Goal: Ask a question

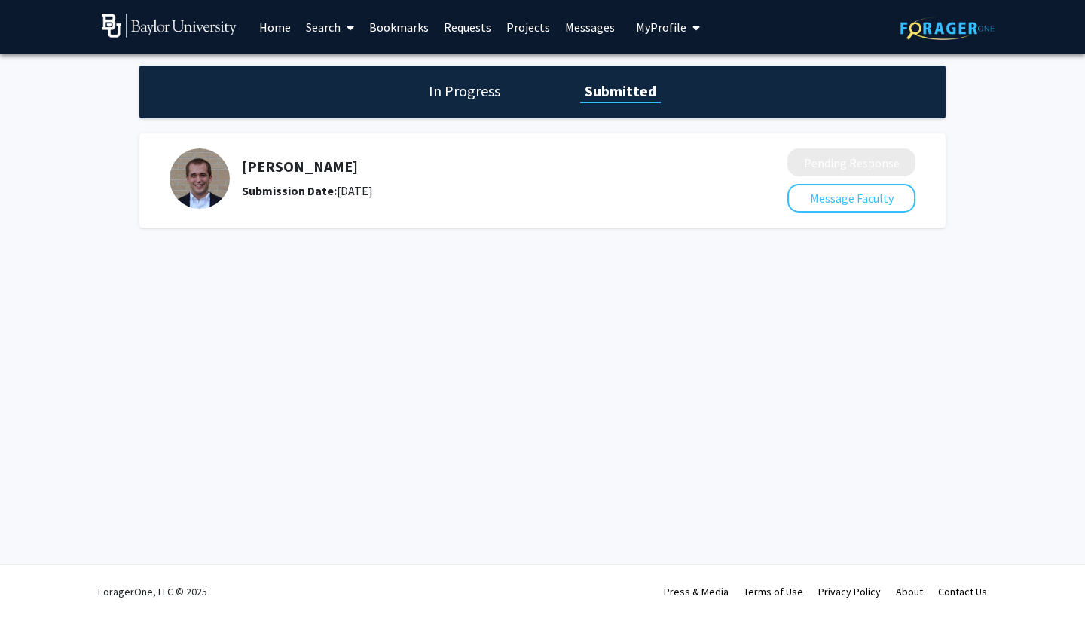
click at [485, 96] on h1 "In Progress" at bounding box center [464, 91] width 81 height 21
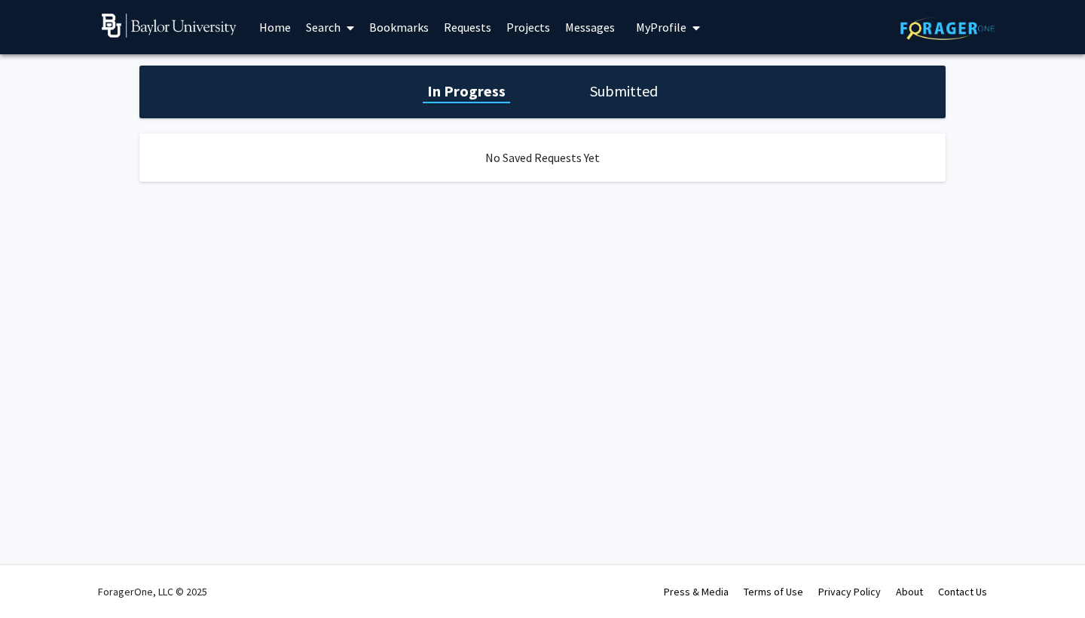
click at [615, 101] on h1 "Submitted" at bounding box center [624, 91] width 77 height 21
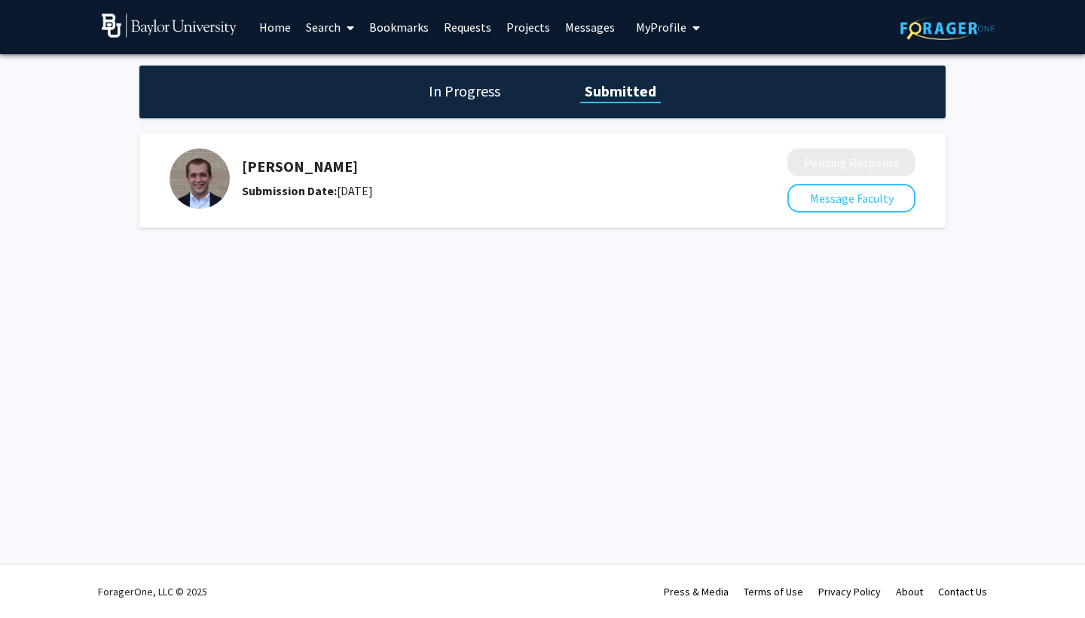
click at [356, 32] on link "Search" at bounding box center [329, 27] width 63 height 53
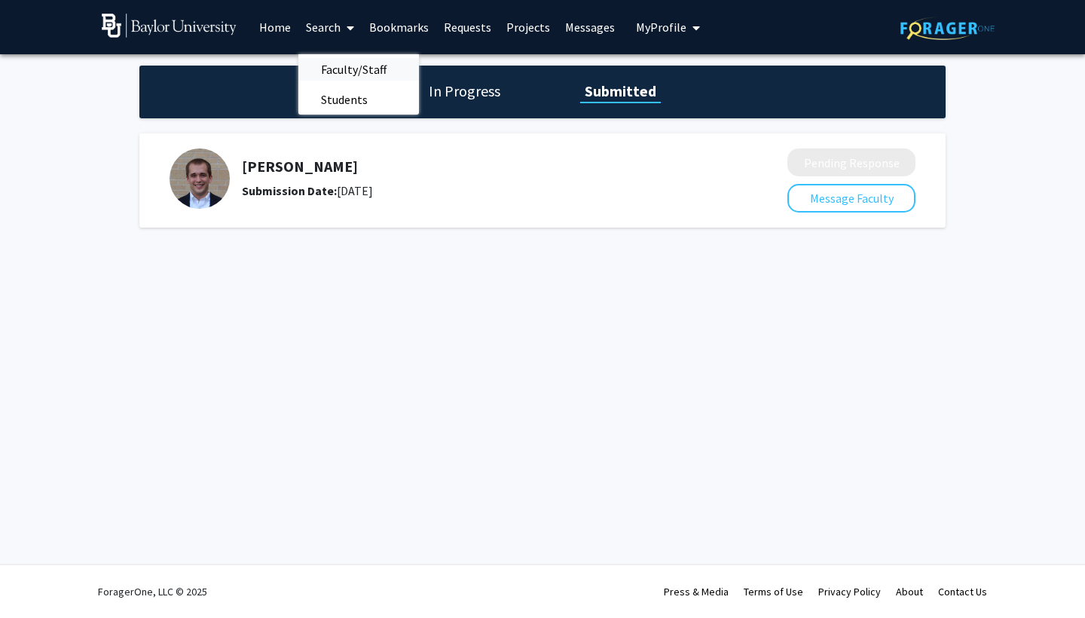
click at [352, 64] on span "Faculty/Staff" at bounding box center [353, 69] width 111 height 30
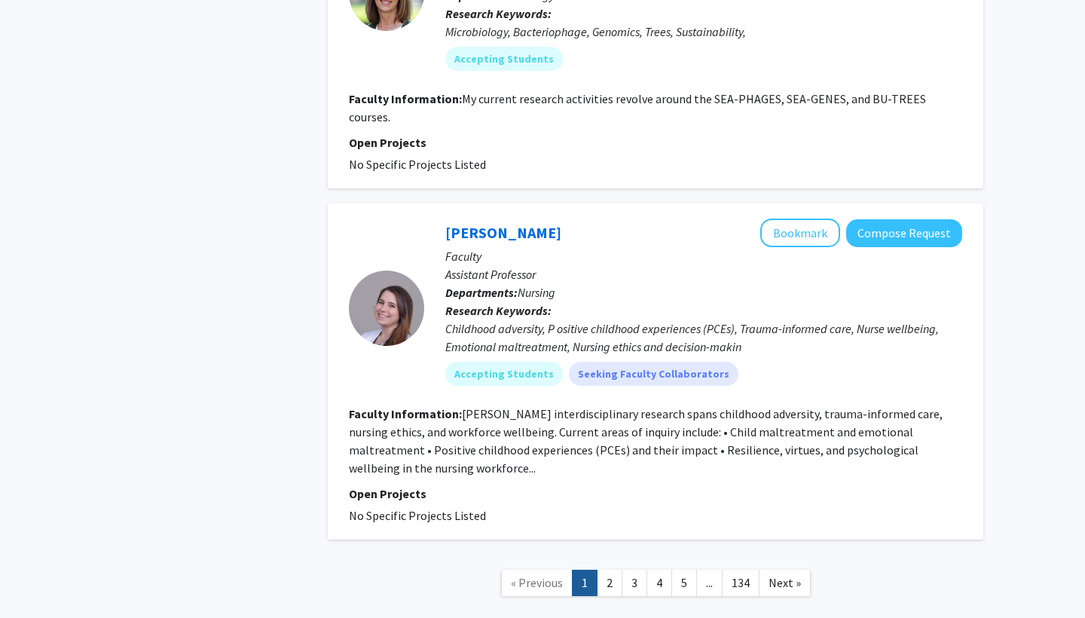
scroll to position [4119, 0]
click at [606, 571] on link "2" at bounding box center [610, 584] width 26 height 26
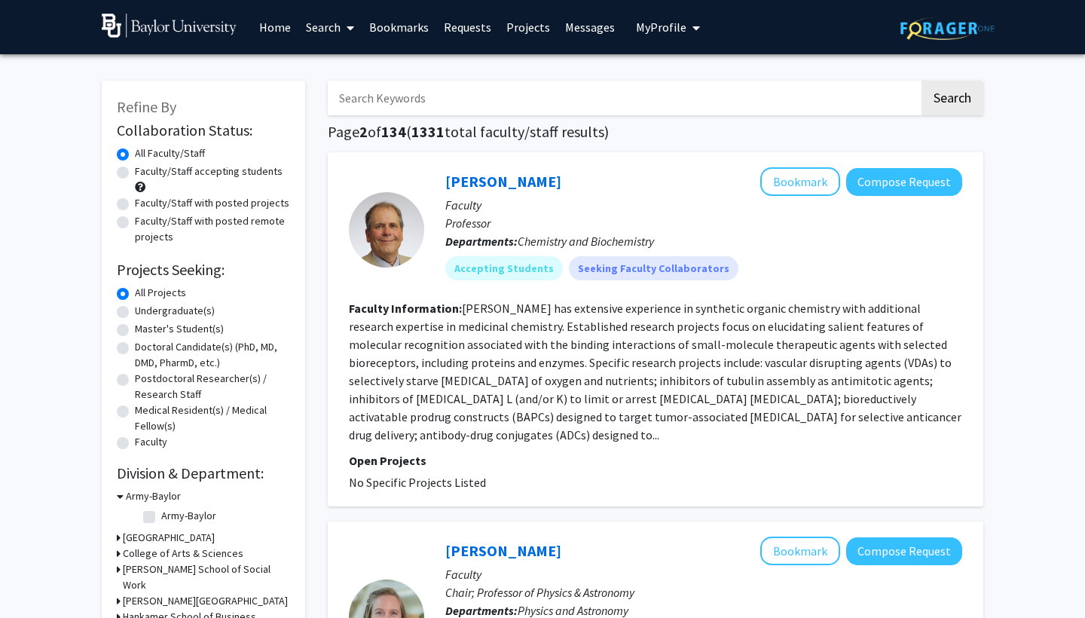
click at [445, 124] on span "1331" at bounding box center [428, 131] width 33 height 19
click at [424, 93] on input "Search Keywords" at bounding box center [624, 98] width 592 height 35
type input "political science"
click at [952, 100] on button "Search" at bounding box center [953, 98] width 62 height 35
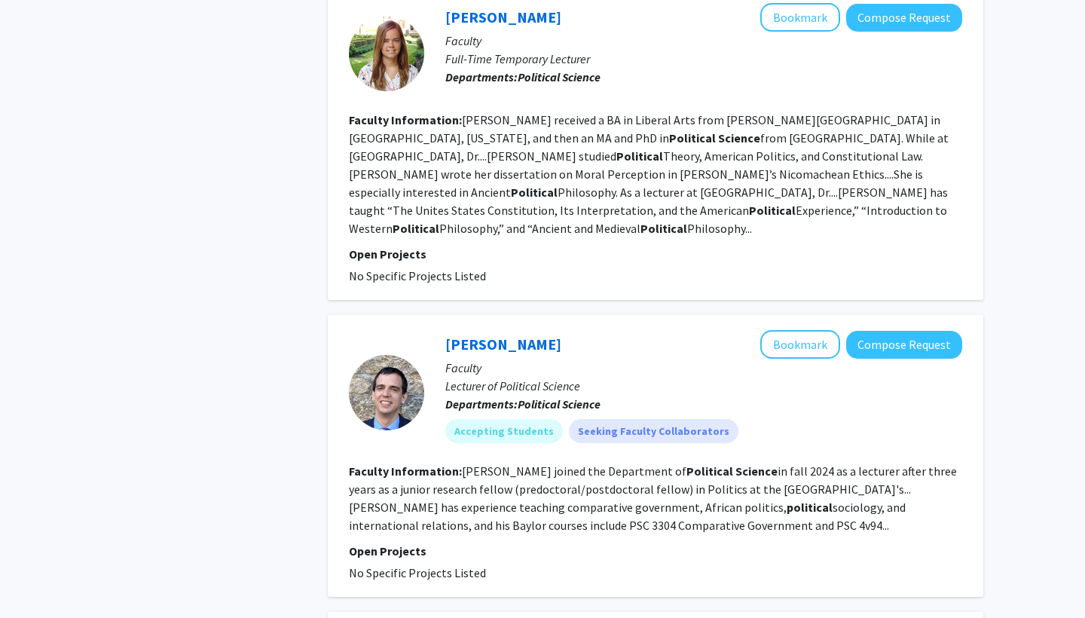
scroll to position [2383, 0]
click at [504, 418] on mat-chip "Accepting Students" at bounding box center [504, 430] width 118 height 24
click at [904, 330] on button "Compose Request" at bounding box center [904, 344] width 116 height 28
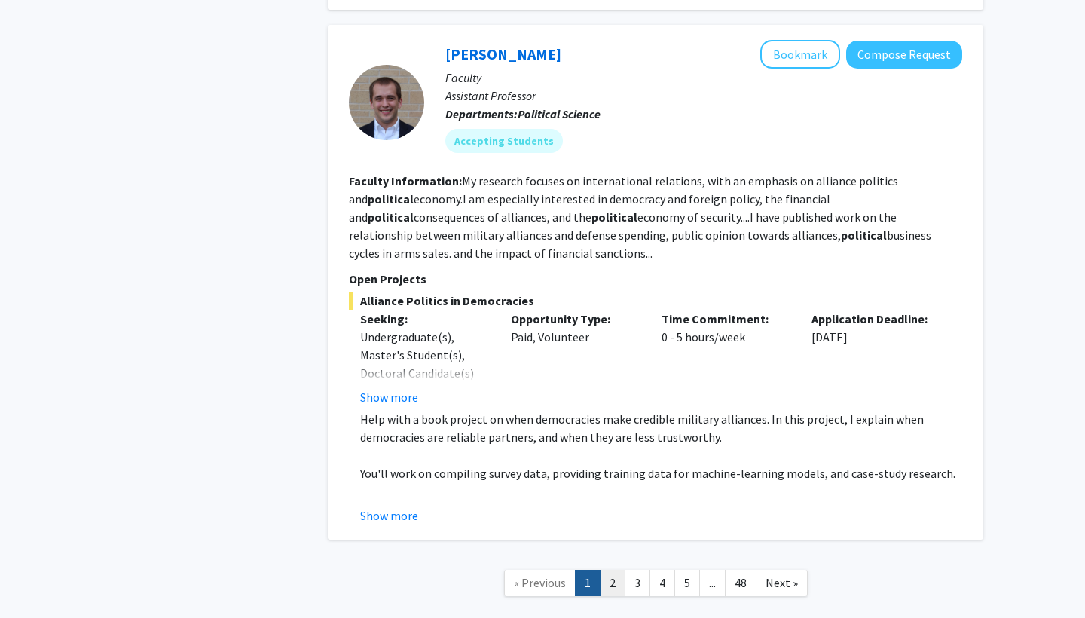
scroll to position [2968, 0]
click at [617, 571] on link "2" at bounding box center [613, 584] width 26 height 26
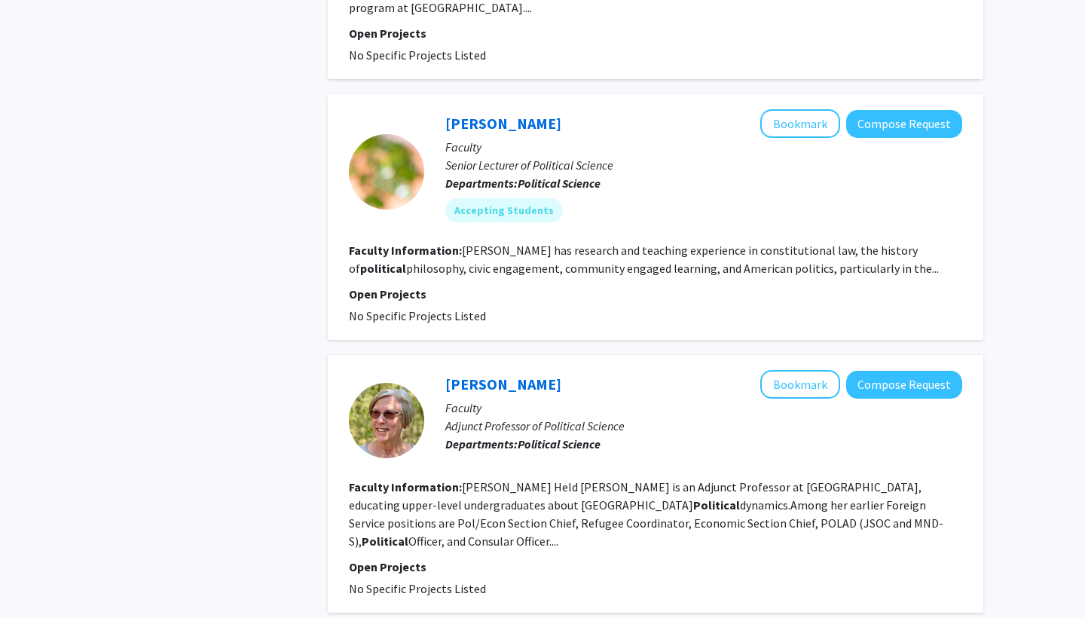
scroll to position [2368, 0]
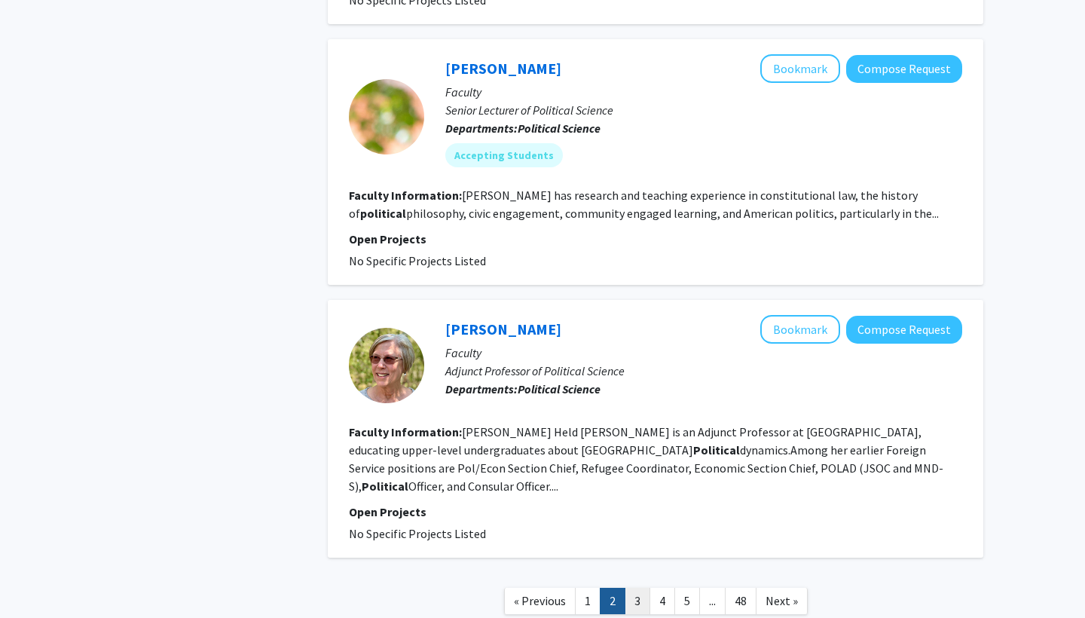
click at [636, 588] on link "3" at bounding box center [638, 601] width 26 height 26
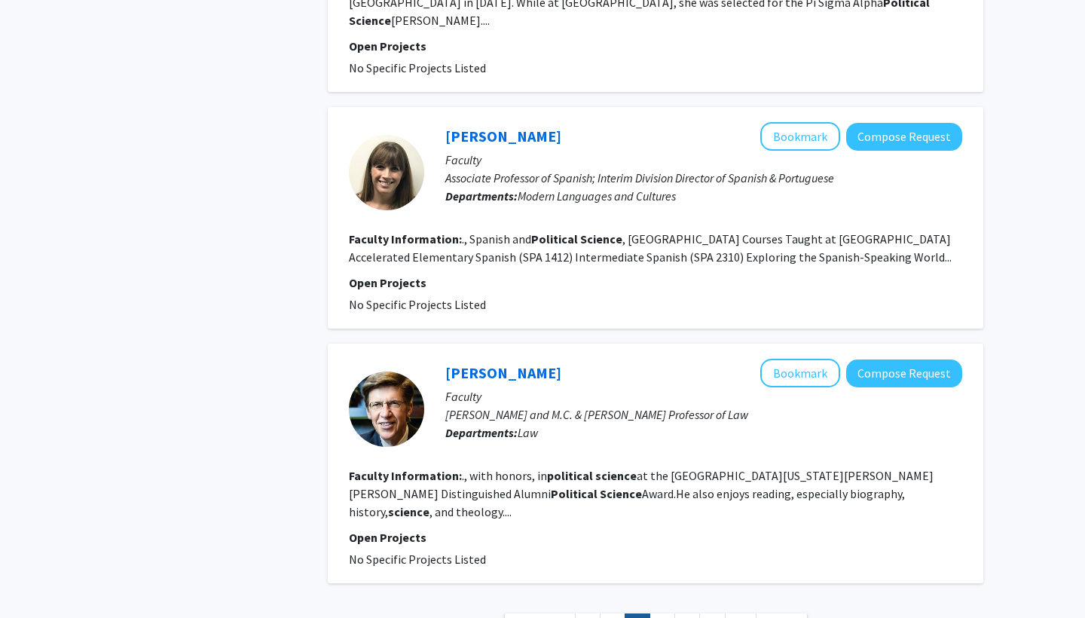
scroll to position [2209, 0]
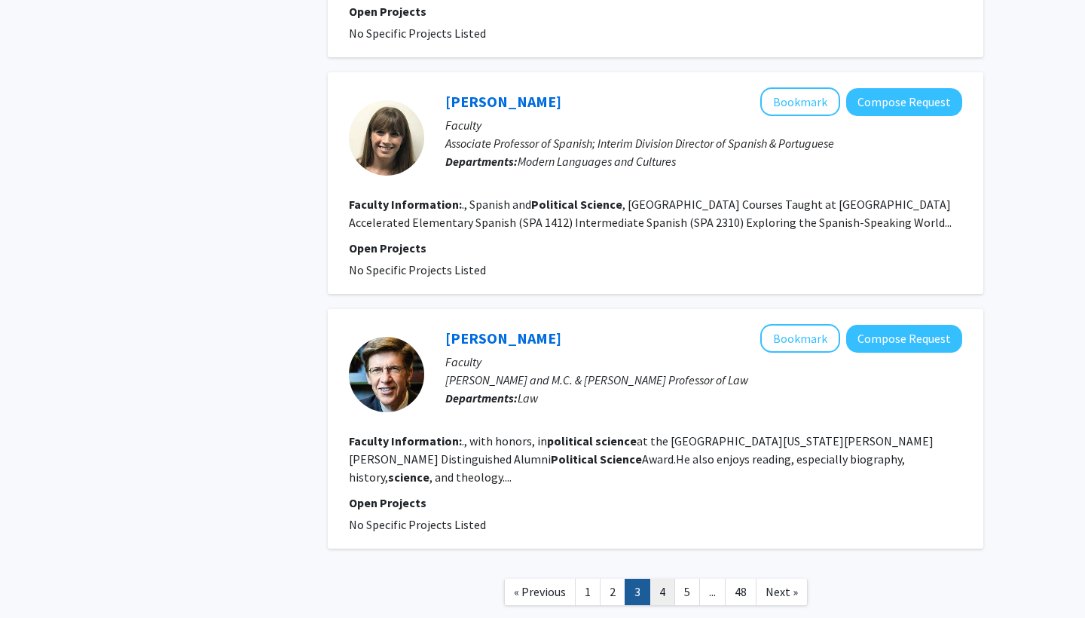
click at [658, 579] on link "4" at bounding box center [663, 592] width 26 height 26
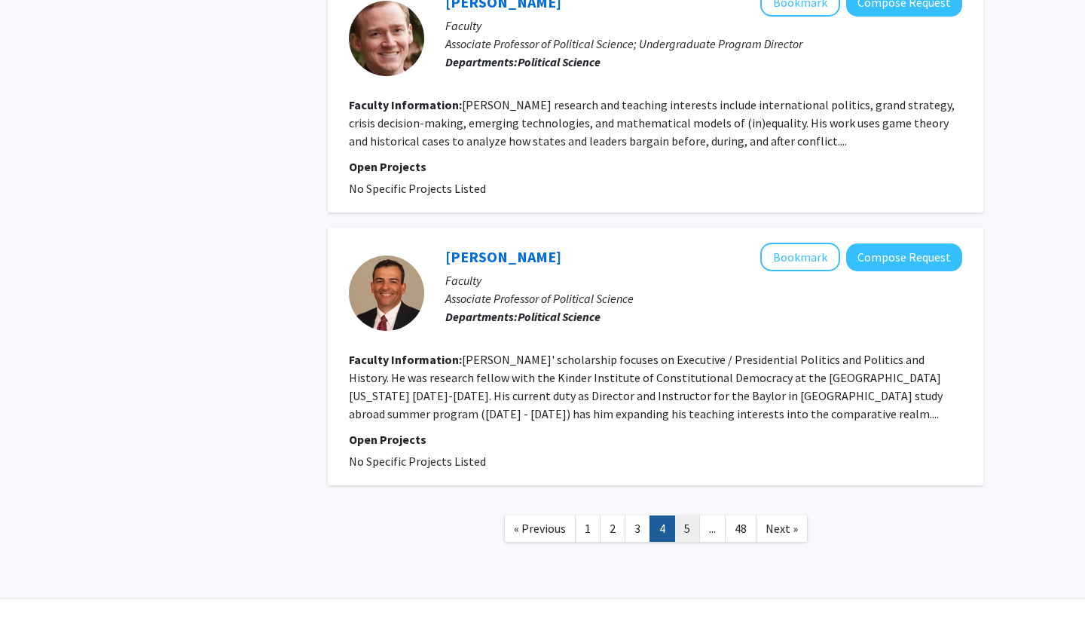
scroll to position [2325, 0]
click at [681, 516] on link "5" at bounding box center [688, 529] width 26 height 26
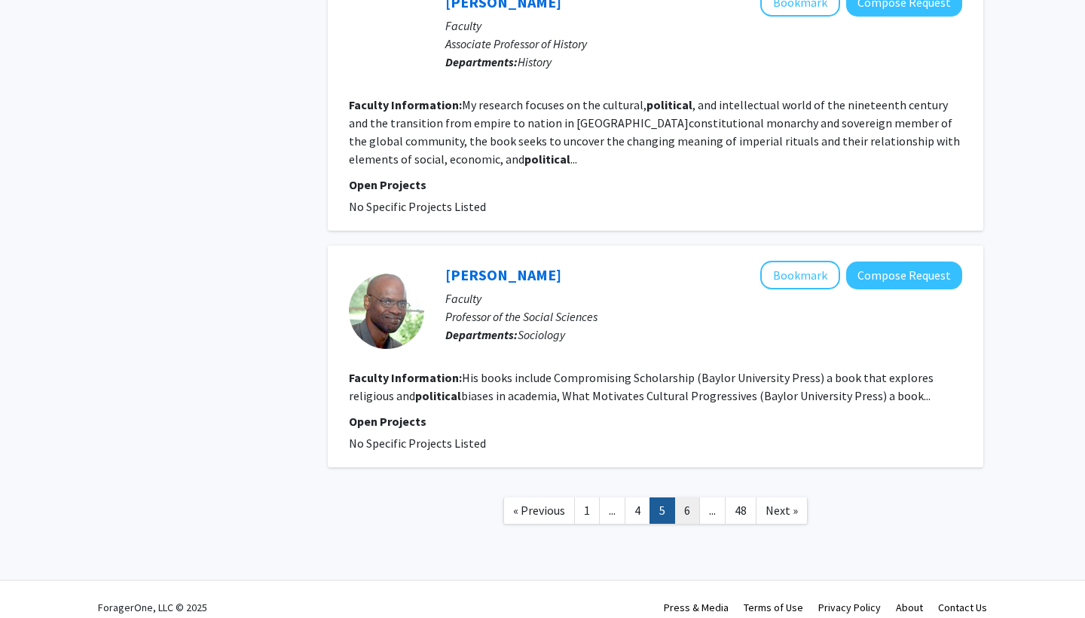
scroll to position [2223, 0]
click at [693, 498] on link "6" at bounding box center [688, 511] width 26 height 26
